Goal: Information Seeking & Learning: Check status

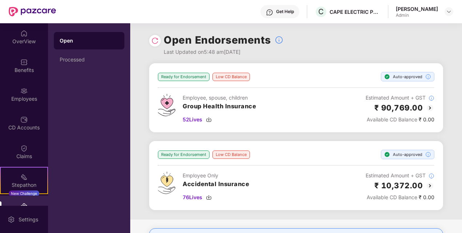
scroll to position [36, 0]
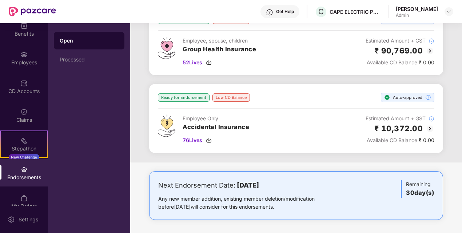
click at [305, 122] on div "Employee Only Accidental Insurance 76 Lives Estimated Amount + GST ₹ 10,372.00 …" at bounding box center [296, 130] width 276 height 30
click at [192, 100] on div "Ready for Endorsement" at bounding box center [184, 97] width 52 height 8
click at [190, 98] on div "Ready for Endorsement" at bounding box center [184, 97] width 52 height 8
click at [176, 97] on div "Ready for Endorsement" at bounding box center [184, 97] width 52 height 8
click at [406, 99] on div "Auto-approved" at bounding box center [407, 97] width 53 height 9
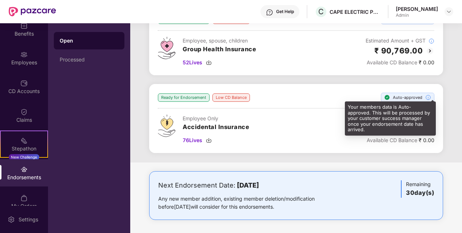
click at [427, 96] on img at bounding box center [428, 98] width 6 height 6
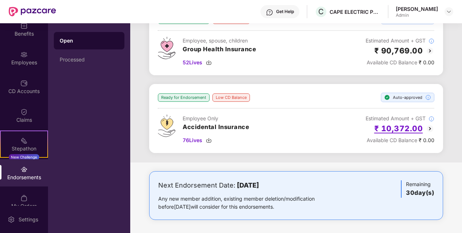
click at [405, 125] on h2 "₹ 10,372.00" at bounding box center [398, 129] width 49 height 12
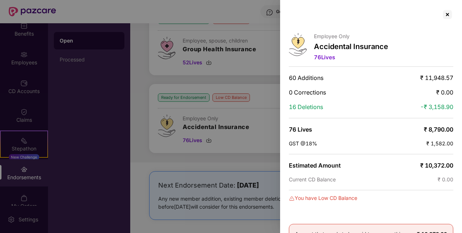
scroll to position [41, 0]
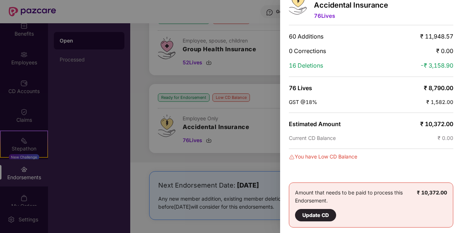
click at [261, 123] on div at bounding box center [231, 116] width 462 height 233
click at [260, 86] on div at bounding box center [231, 116] width 462 height 233
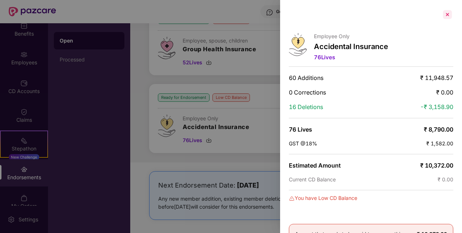
click at [443, 14] on div at bounding box center [447, 15] width 12 height 12
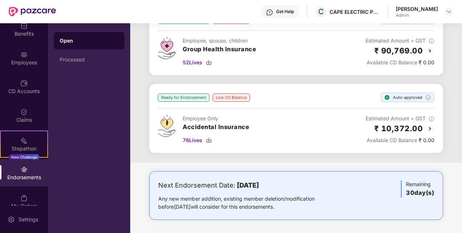
click at [313, 113] on div "Ready for Endorsement Low CD Balance Auto-approved Employee Only Accidental Ins…" at bounding box center [296, 119] width 276 height 52
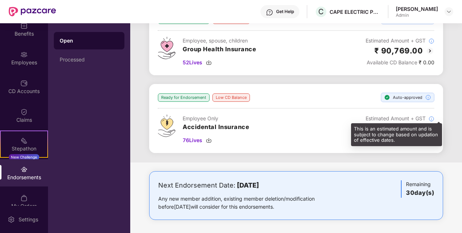
click at [430, 117] on img at bounding box center [431, 119] width 6 height 6
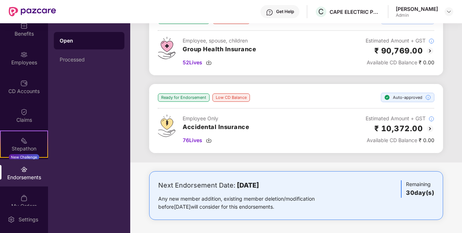
click at [258, 115] on div "Employee Only Accidental Insurance 76 Lives Estimated Amount + GST ₹ 10,372.00 …" at bounding box center [296, 130] width 276 height 30
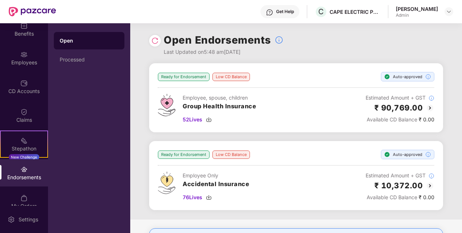
scroll to position [57, 0]
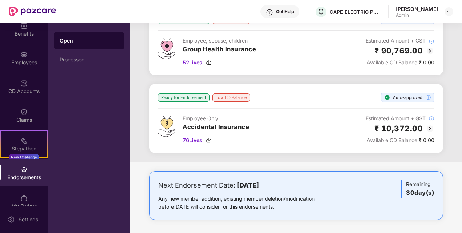
click at [191, 95] on div "Ready for Endorsement" at bounding box center [184, 97] width 52 height 8
click at [286, 108] on hr at bounding box center [296, 108] width 276 height 1
click at [88, 55] on div "Processed" at bounding box center [89, 59] width 71 height 17
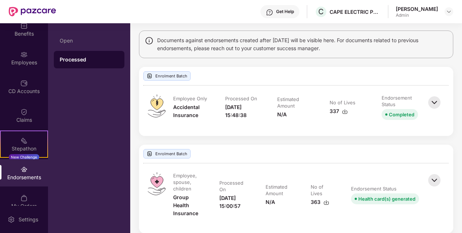
scroll to position [59, 0]
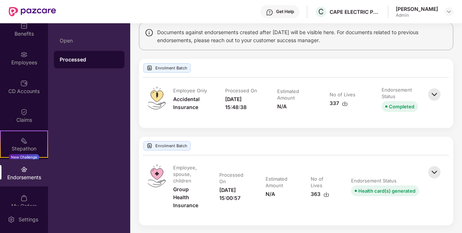
click at [431, 94] on img at bounding box center [434, 95] width 16 height 16
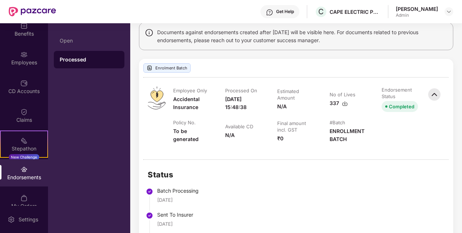
click at [431, 94] on img at bounding box center [434, 95] width 16 height 16
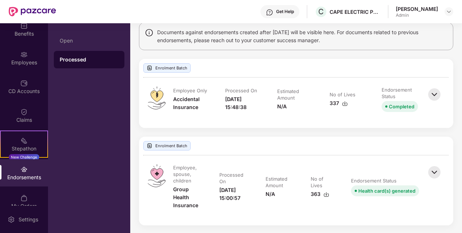
click at [436, 171] on img at bounding box center [434, 172] width 16 height 16
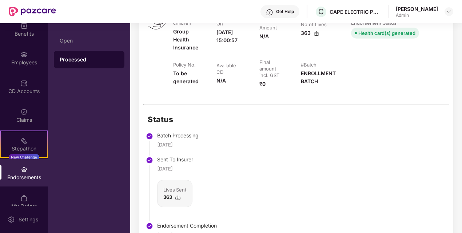
scroll to position [71, 0]
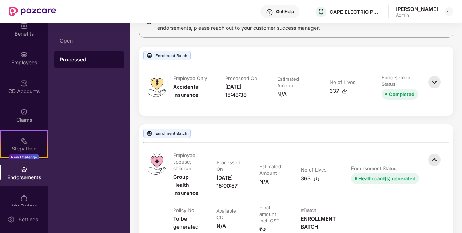
click at [439, 83] on img at bounding box center [434, 82] width 16 height 16
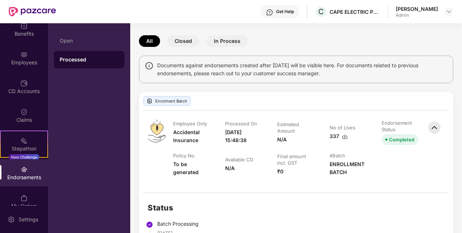
scroll to position [0, 0]
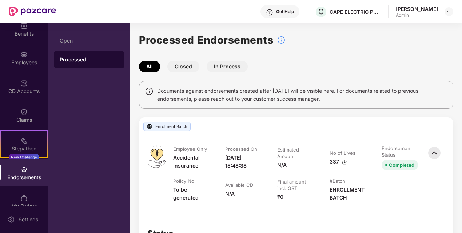
click at [186, 67] on button "Closed" at bounding box center [183, 67] width 32 height 12
click at [237, 65] on button "In Process" at bounding box center [226, 67] width 41 height 12
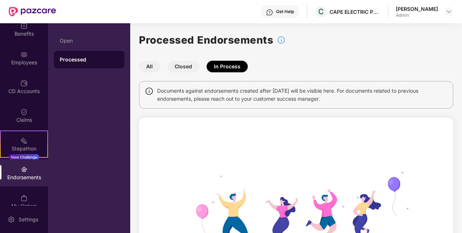
click at [151, 66] on button "All" at bounding box center [149, 67] width 21 height 12
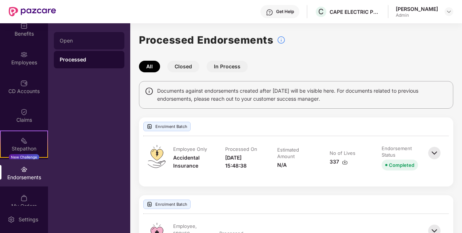
click at [77, 42] on div "Open" at bounding box center [89, 41] width 59 height 6
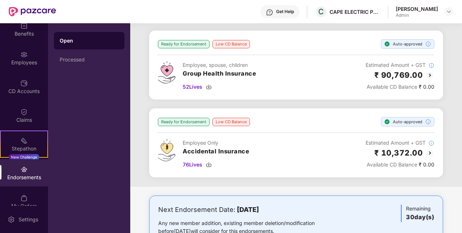
scroll to position [57, 0]
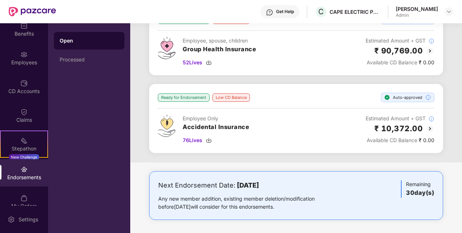
click at [237, 115] on div "Employee Only" at bounding box center [215, 119] width 67 height 8
click at [206, 140] on img at bounding box center [209, 140] width 6 height 6
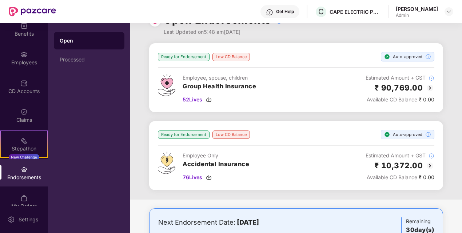
scroll to position [0, 0]
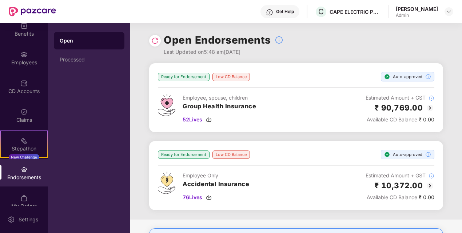
click at [31, 171] on div "Endorsements" at bounding box center [24, 172] width 48 height 27
click at [304, 94] on div "Employee, spouse, children Group Health Insurance 52 Lives Estimated Amount + G…" at bounding box center [296, 109] width 276 height 30
click at [305, 56] on div "Open Endorsements Last Updated on 5:48 am[DATE]" at bounding box center [296, 43] width 294 height 40
click at [305, 37] on div "Open Endorsements Last Updated on 5:48 am[DATE]" at bounding box center [296, 43] width 294 height 40
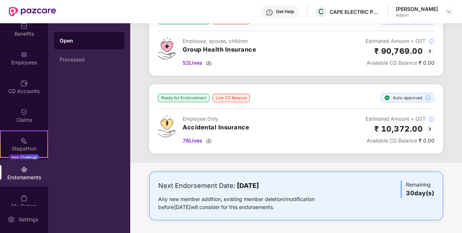
scroll to position [57, 0]
click at [284, 95] on div "Ready for Endorsement Low CD Balance Auto-approved" at bounding box center [296, 97] width 276 height 9
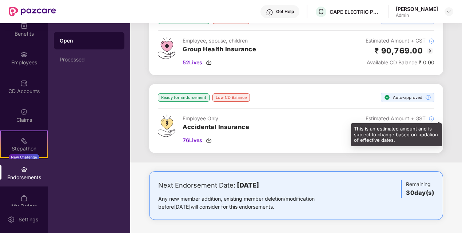
click at [431, 119] on img at bounding box center [431, 119] width 6 height 6
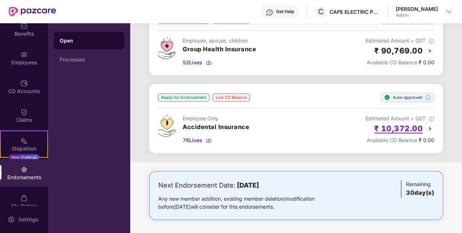
click at [395, 127] on h2 "₹ 10,372.00" at bounding box center [398, 129] width 49 height 12
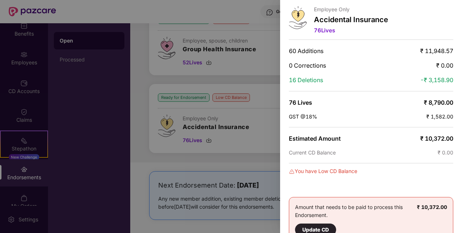
scroll to position [41, 0]
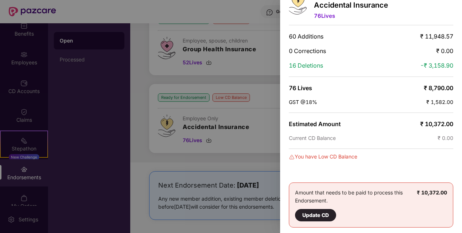
click at [258, 119] on div at bounding box center [231, 116] width 462 height 233
click at [266, 95] on div at bounding box center [231, 116] width 462 height 233
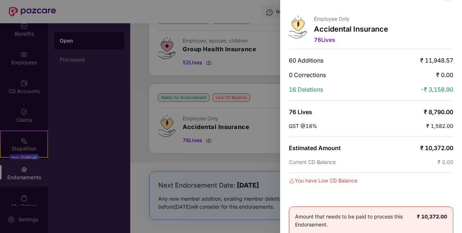
scroll to position [0, 0]
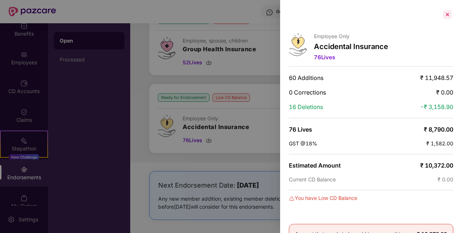
click at [449, 11] on div at bounding box center [447, 15] width 12 height 12
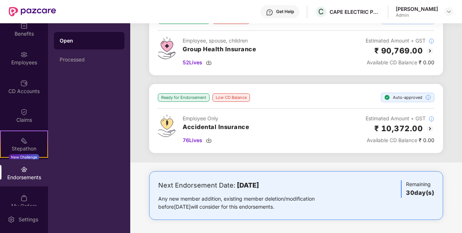
click at [318, 96] on div "Ready for Endorsement Low CD Balance Auto-approved" at bounding box center [296, 97] width 276 height 9
click at [257, 128] on div "Employee Only Accidental Insurance 76 Lives Estimated Amount + GST ₹ 10,372.00 …" at bounding box center [296, 130] width 276 height 30
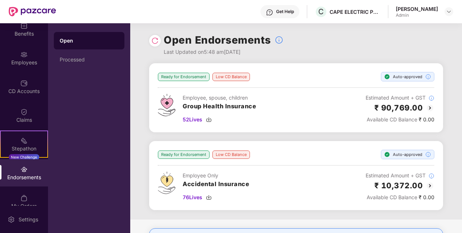
click at [278, 158] on div "Ready for Endorsement Low CD Balance Auto-approved Employee Only Accidental Ins…" at bounding box center [296, 176] width 276 height 52
click at [255, 177] on div "Employee Only Accidental Insurance 76 Lives Estimated Amount + GST ₹ 10,372.00 …" at bounding box center [296, 187] width 276 height 30
